Goal: Information Seeking & Learning: Learn about a topic

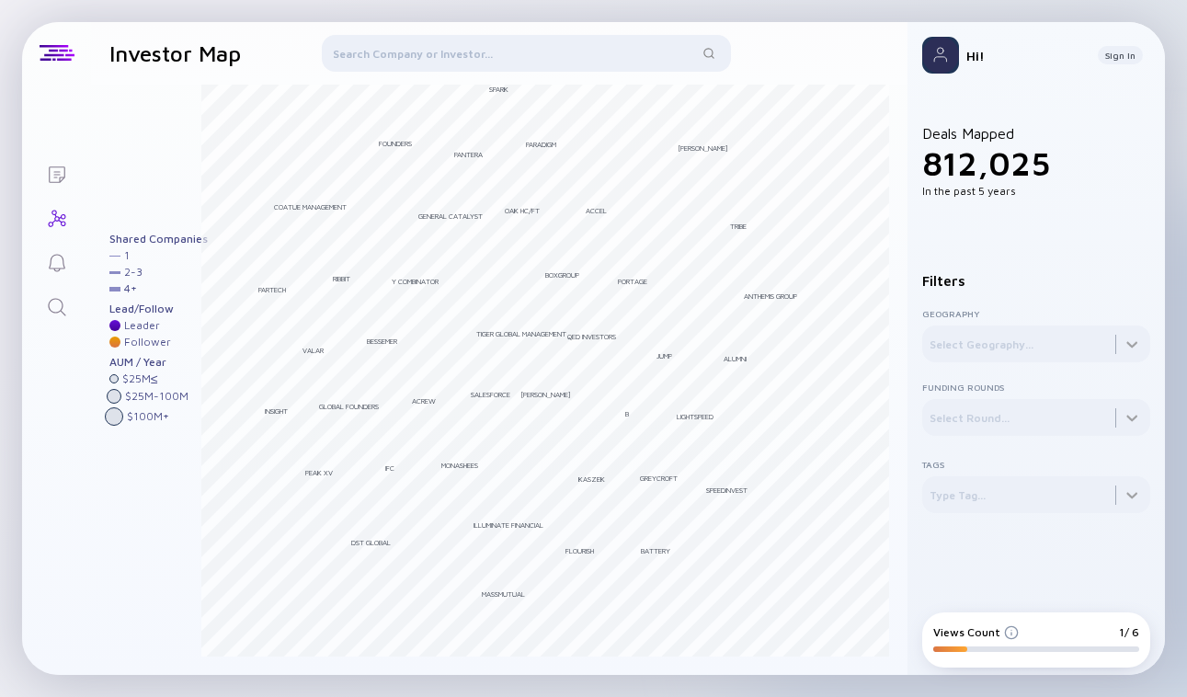
click at [964, 634] on div "Views Count" at bounding box center [976, 632] width 86 height 14
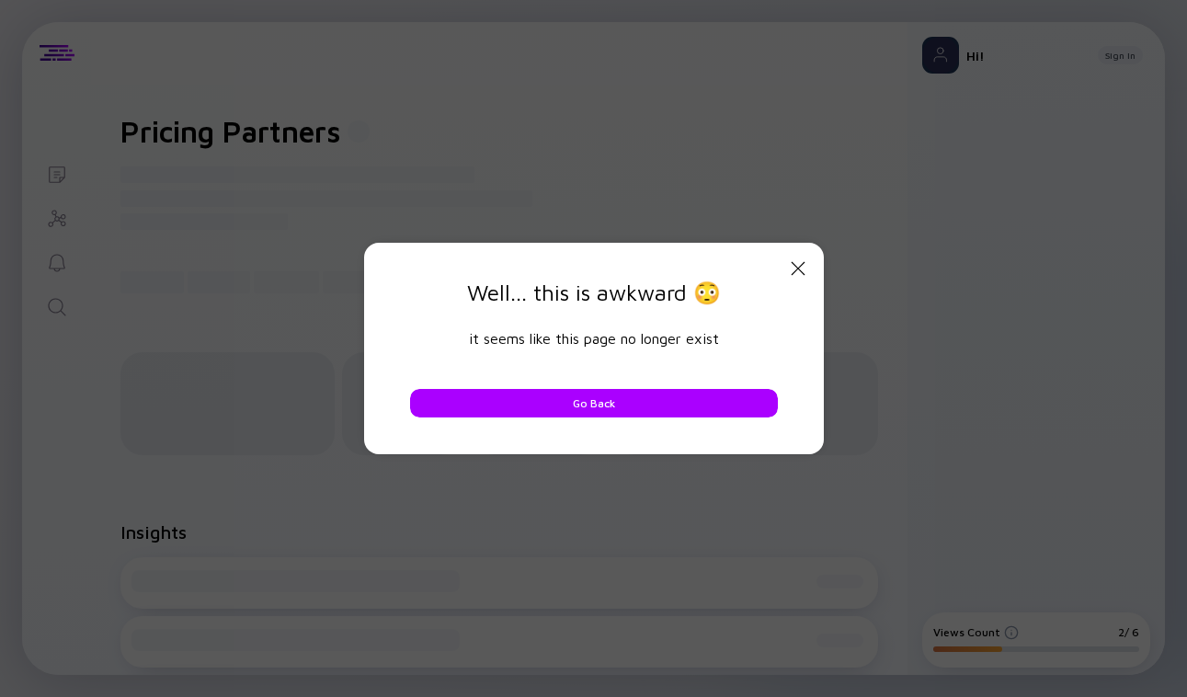
click at [486, 420] on div "Close Modal Well... this is awkward 😳 it seems like this page no longer exist G…" at bounding box center [594, 348] width 460 height 211
click at [479, 404] on button "Go Back" at bounding box center [594, 403] width 368 height 29
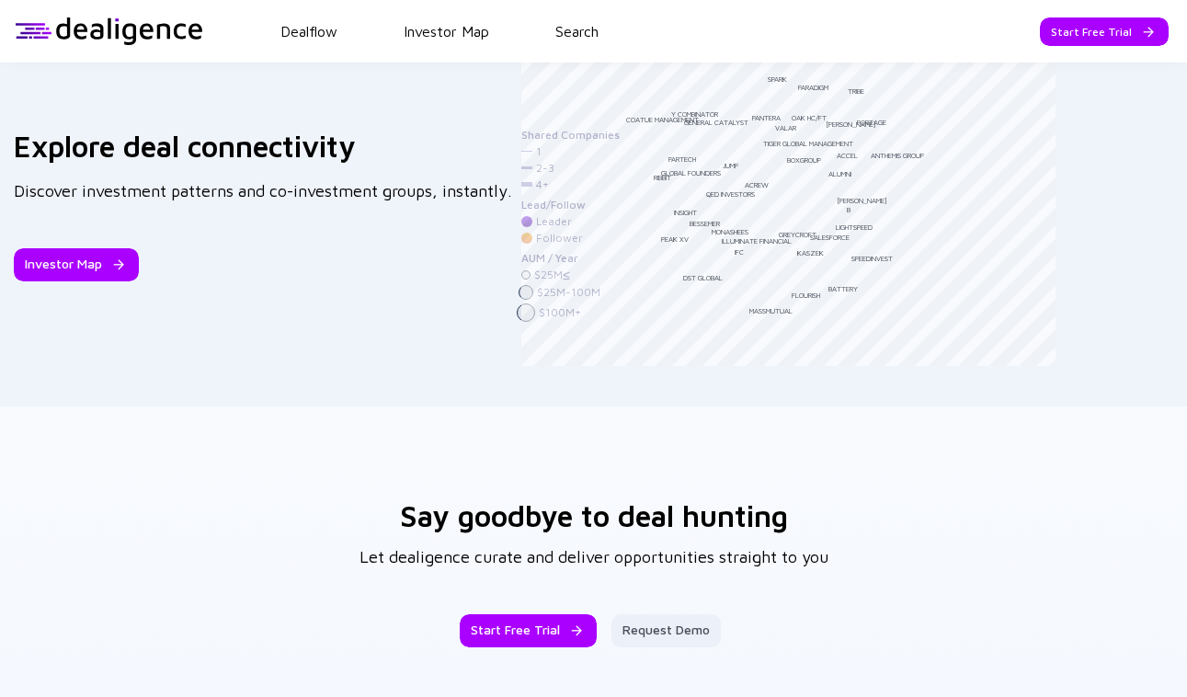
scroll to position [2960, 0]
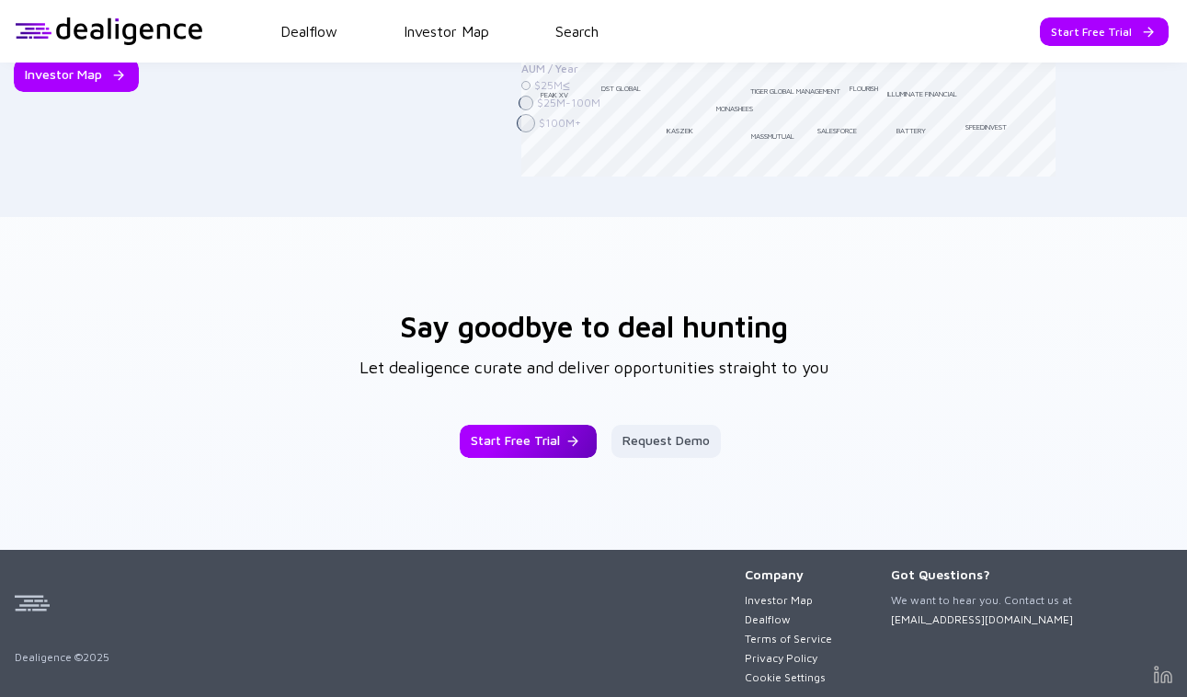
click at [560, 440] on div "Start Free Trial" at bounding box center [528, 441] width 137 height 33
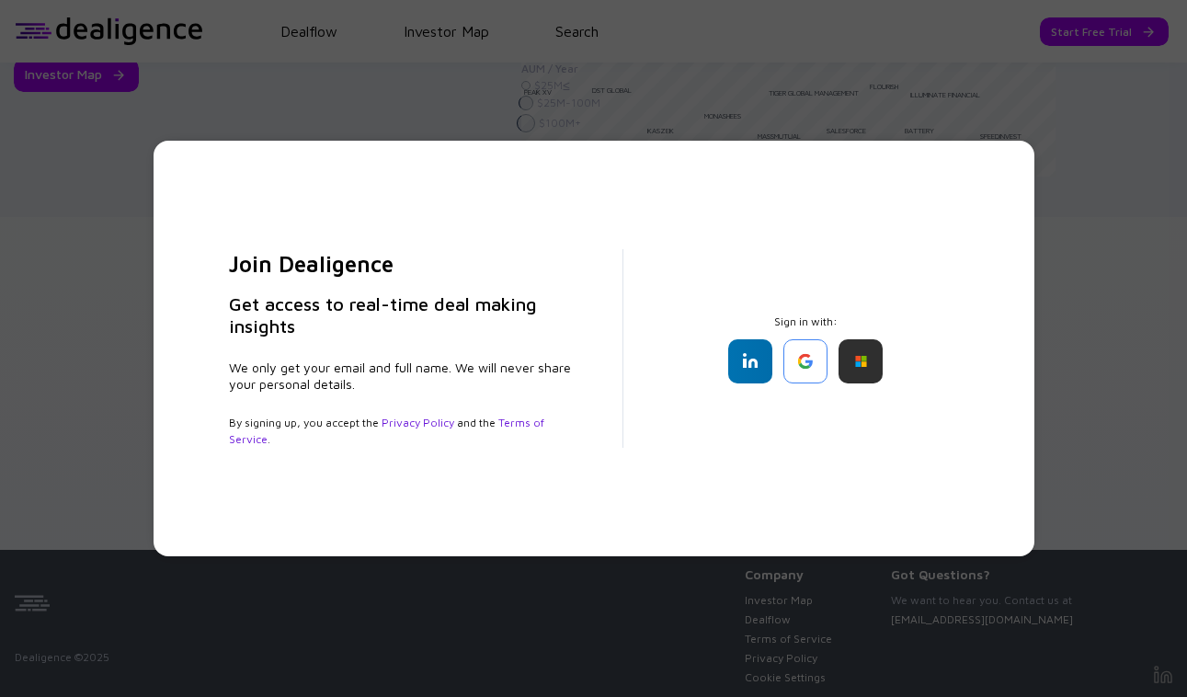
click at [993, 315] on div "Join Dealigence Get access to real-time deal making insights We only get your e…" at bounding box center [594, 349] width 881 height 416
click at [1078, 315] on div "Join Dealigence Get access to real-time deal making insights We only get your e…" at bounding box center [593, 348] width 1187 height 697
click at [153, 126] on div "Join Dealigence Get access to real-time deal making insights We only get your e…" at bounding box center [593, 348] width 1187 height 697
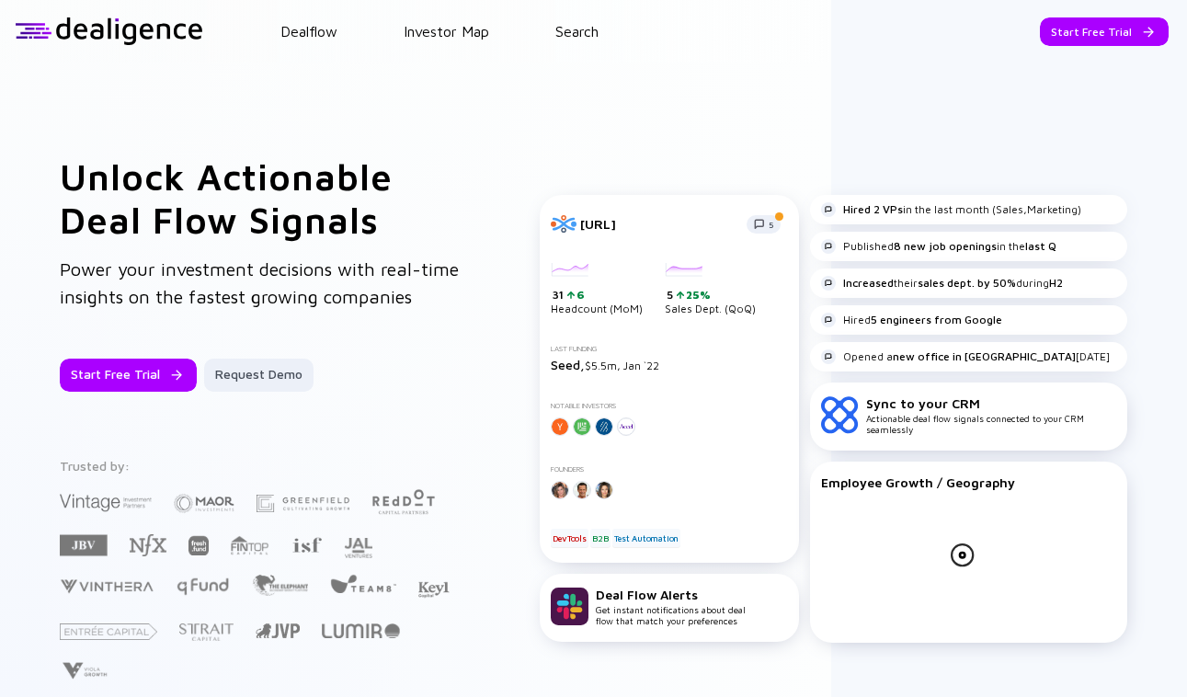
click at [332, 18] on header "Dealflow Investor Map Search Start Free Trial Dealflow Investor Map Start Free …" at bounding box center [593, 31] width 1187 height 63
click at [320, 30] on link "Dealflow" at bounding box center [308, 31] width 57 height 17
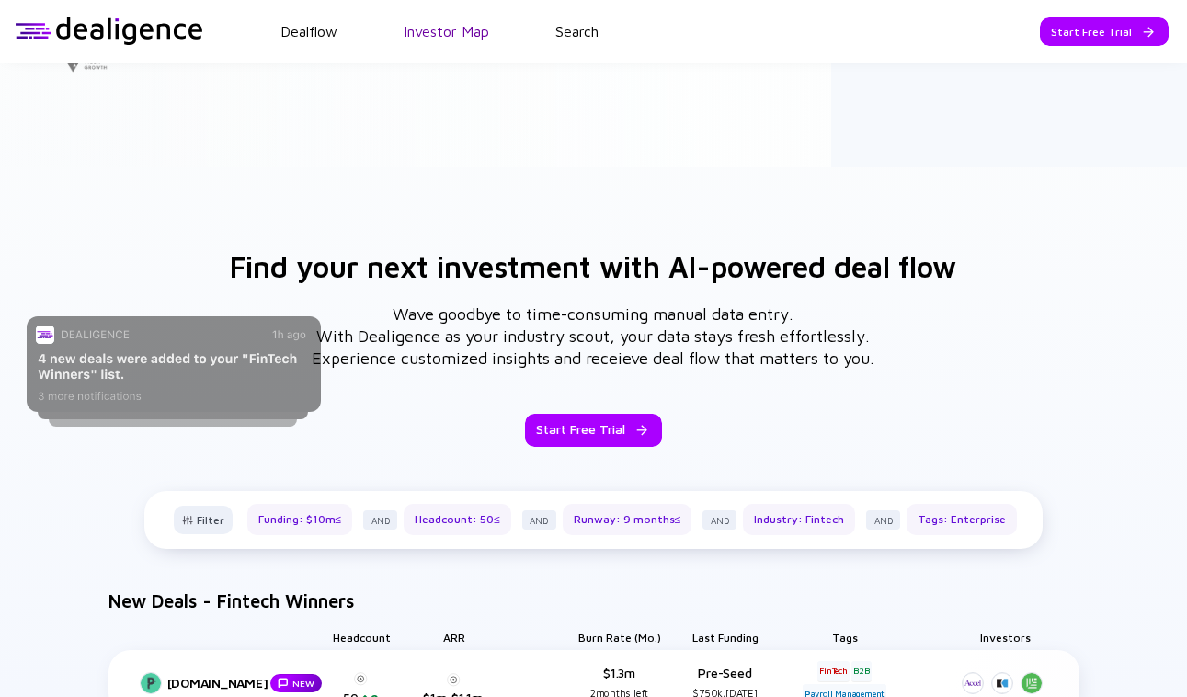
scroll to position [614, 0]
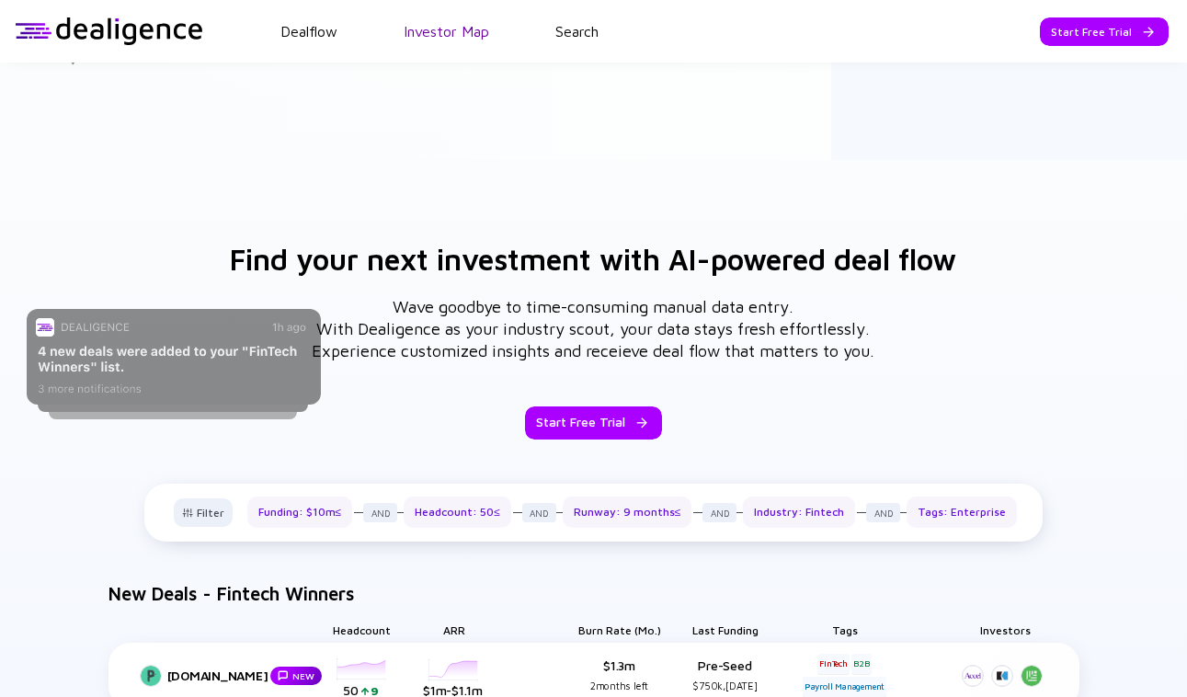
click at [450, 30] on link "Investor Map" at bounding box center [447, 31] width 86 height 17
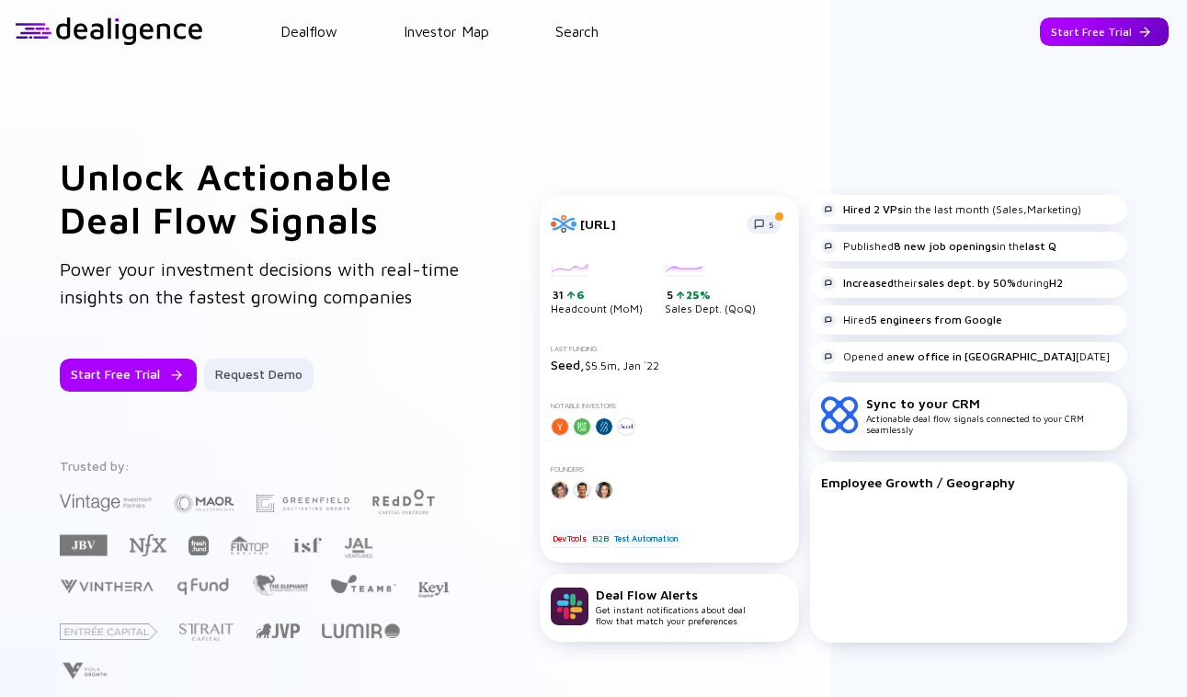
click at [1117, 36] on div "Start Free Trial" at bounding box center [1104, 31] width 129 height 29
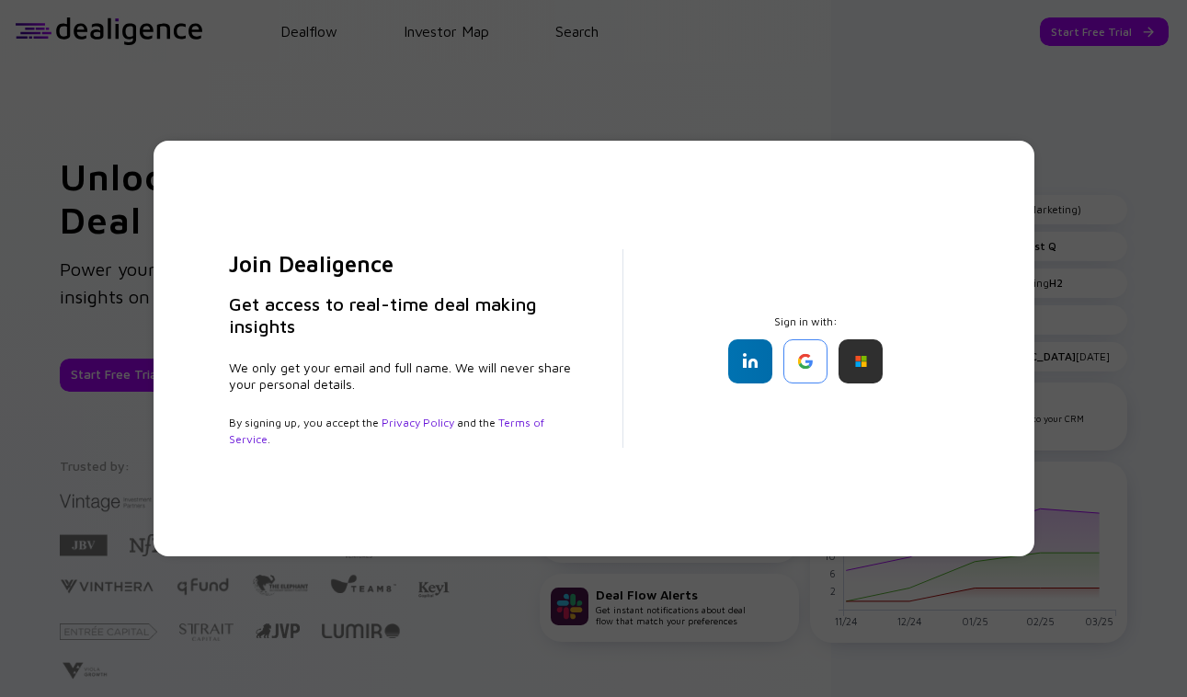
click at [611, 120] on div "Join Dealigence Get access to real-time deal making insights We only get your e…" at bounding box center [593, 348] width 1187 height 697
click at [950, 138] on div "Join Dealigence Get access to real-time deal making insights We only get your e…" at bounding box center [593, 348] width 1187 height 697
click at [909, 93] on div "Join Dealigence Get access to real-time deal making insights We only get your e…" at bounding box center [593, 348] width 1187 height 697
click at [379, 49] on div "Join Dealigence Get access to real-time deal making insights We only get your e…" at bounding box center [593, 348] width 1187 height 697
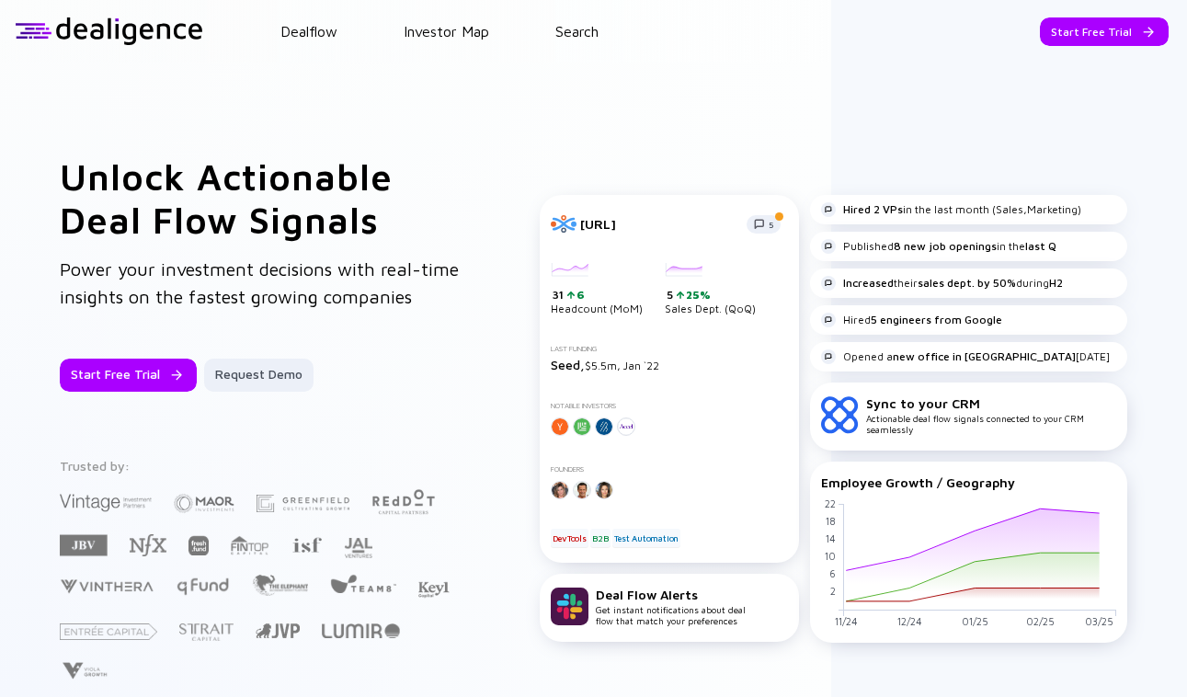
click at [979, 415] on div "Sync to your CRM Actionable deal flow signals connected to your CRM seamlessly" at bounding box center [991, 415] width 250 height 40
click at [978, 415] on div "Sync to your CRM Actionable deal flow signals connected to your CRM seamlessly" at bounding box center [991, 415] width 250 height 40
drag, startPoint x: 980, startPoint y: 394, endPoint x: 862, endPoint y: 394, distance: 118.6
click at [861, 394] on div "Sync to your CRM Actionable deal flow signals connected to your CRM seamlessly" at bounding box center [968, 417] width 317 height 68
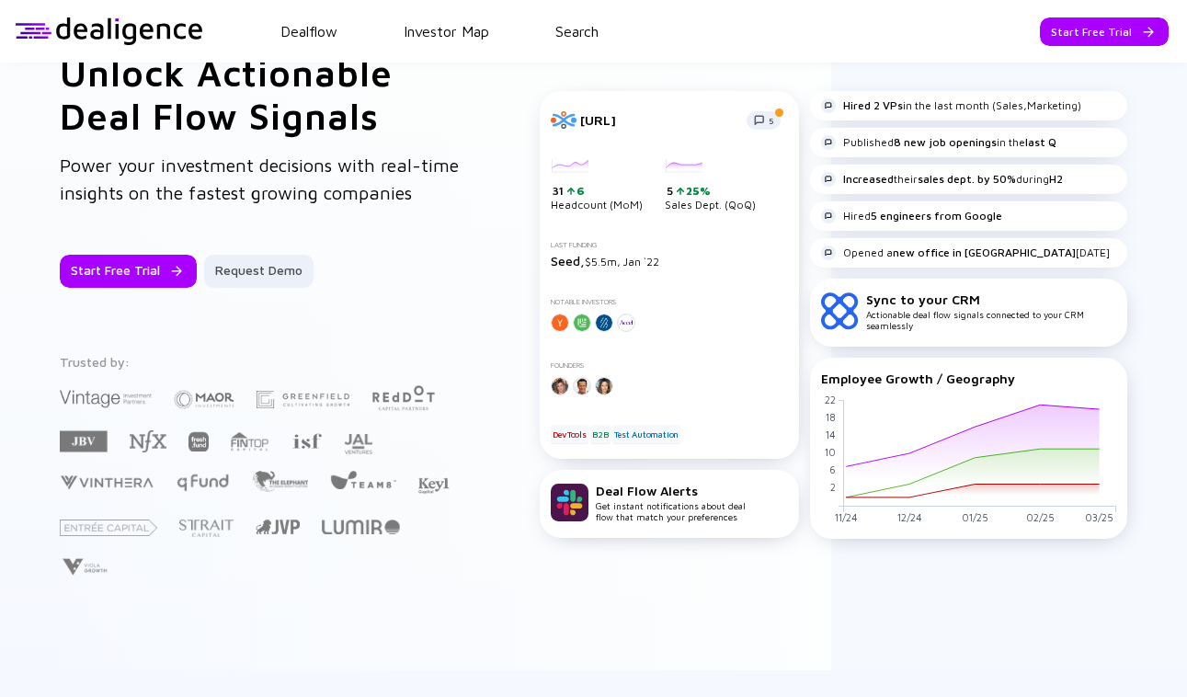
scroll to position [146, 0]
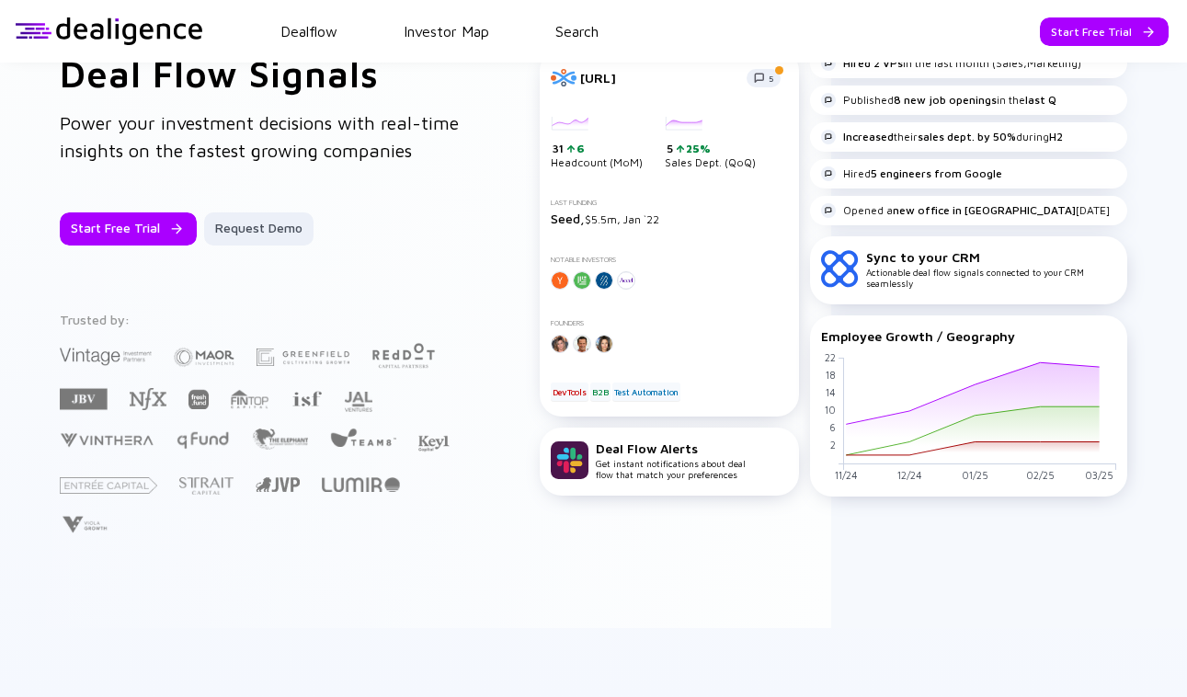
click at [588, 453] on img at bounding box center [570, 460] width 38 height 38
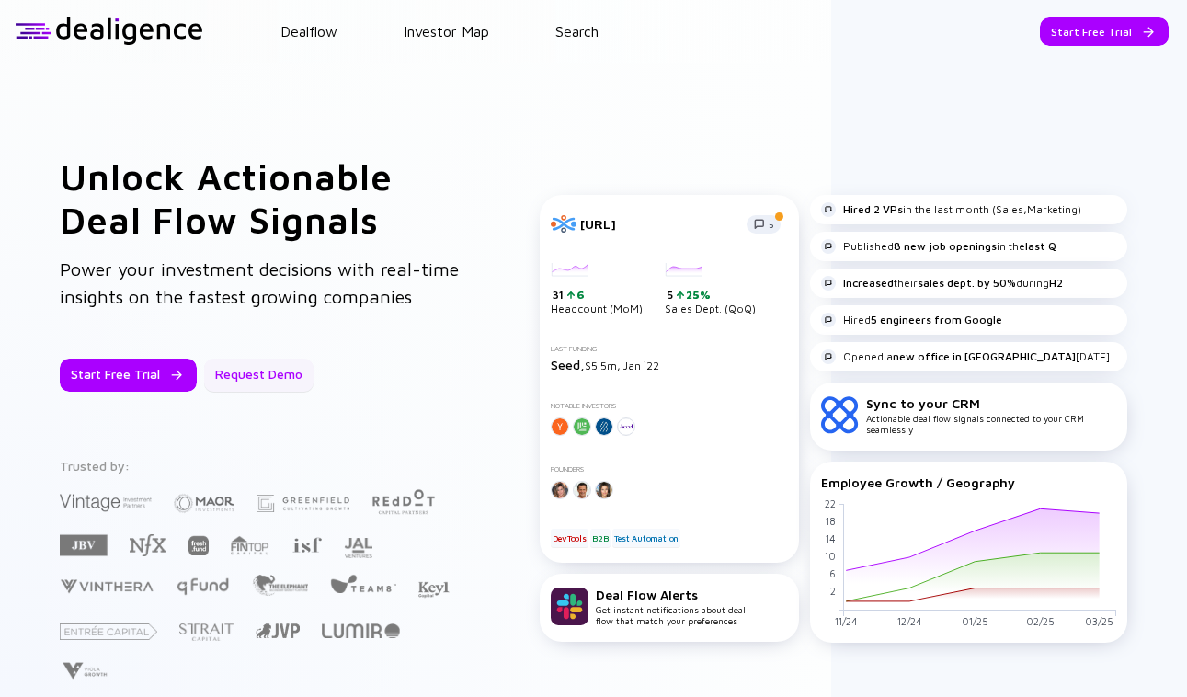
click at [250, 365] on div "Request Demo" at bounding box center [258, 375] width 109 height 33
click at [473, 24] on link "Investor Map" at bounding box center [447, 31] width 86 height 17
